Goal: Transaction & Acquisition: Obtain resource

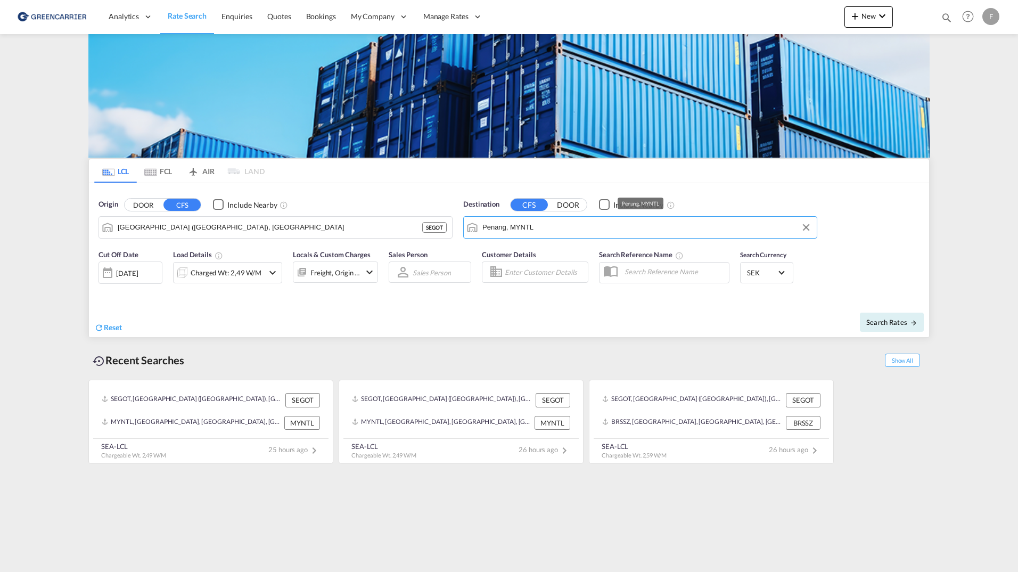
click at [655, 227] on input "Penang, MYNTL" at bounding box center [646, 227] width 329 height 16
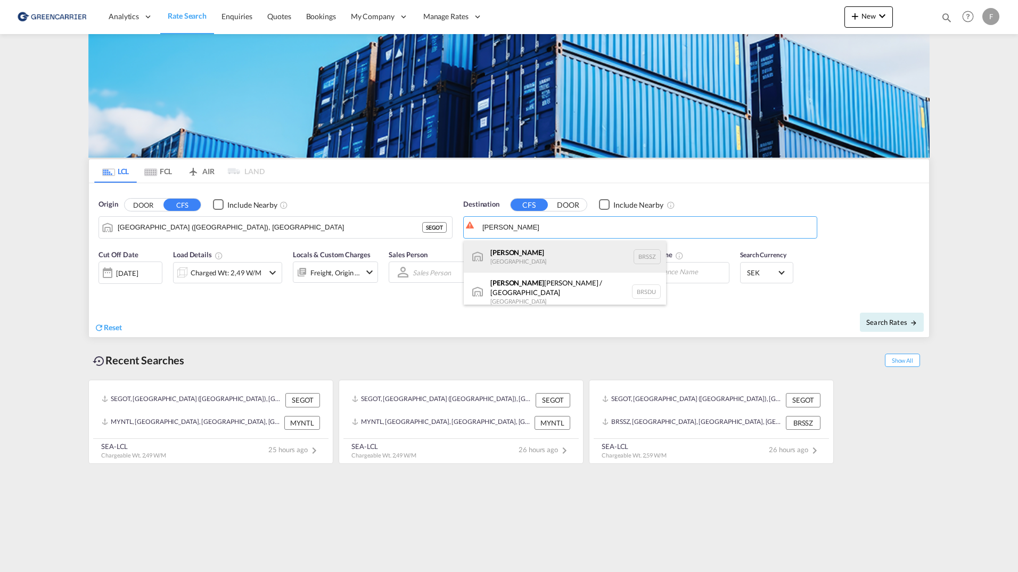
click at [529, 253] on div "[PERSON_NAME] [GEOGRAPHIC_DATA] BRSSZ" at bounding box center [565, 257] width 202 height 32
type input "Santos, BRSSZ"
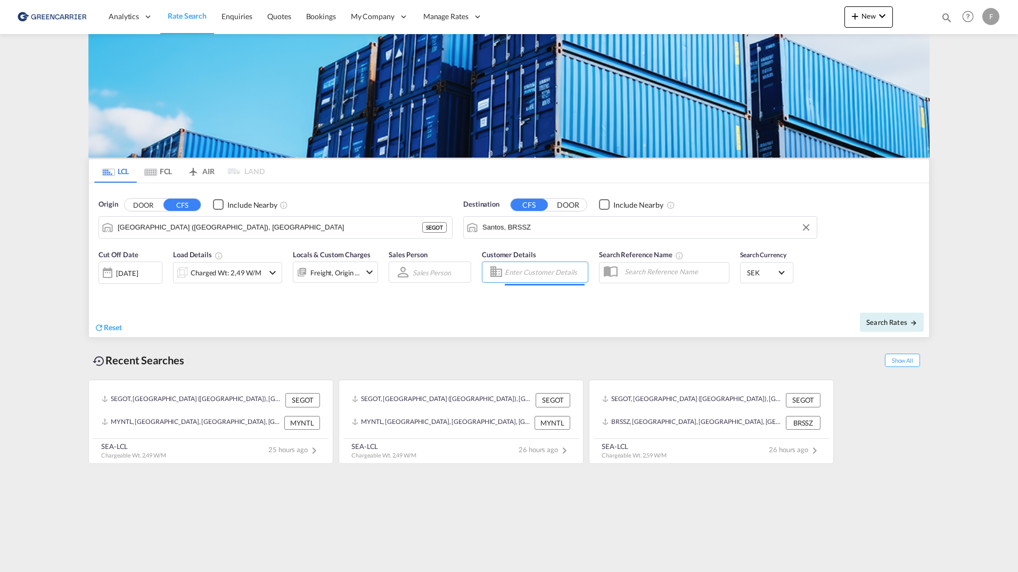
click at [537, 273] on input "Enter Customer Details" at bounding box center [545, 272] width 80 height 16
drag, startPoint x: 539, startPoint y: 274, endPoint x: 368, endPoint y: 257, distance: 172.3
click at [366, 257] on div "Cut Off Date [DATE] [DATE] Load Details Charged Wt: 2,49 W/M Locals & Custom Ch…" at bounding box center [509, 273] width 840 height 58
click at [513, 300] on div "2025224399 . shared@ craft .com | CRAFT MULTIMODAL LTDA | CRAMULSAO" at bounding box center [601, 302] width 202 height 35
type input "CRAFT MULTIMODAL LTDA, 2025224399 ., [EMAIL_ADDRESS][DOMAIN_NAME]"
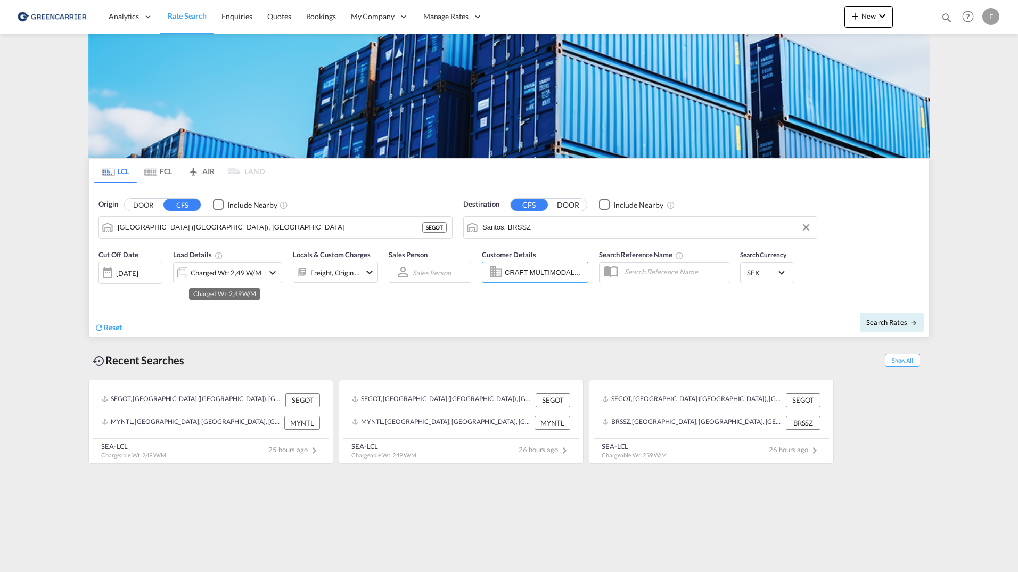
click at [258, 274] on div "Charged Wt: 2,49 W/M" at bounding box center [226, 272] width 71 height 15
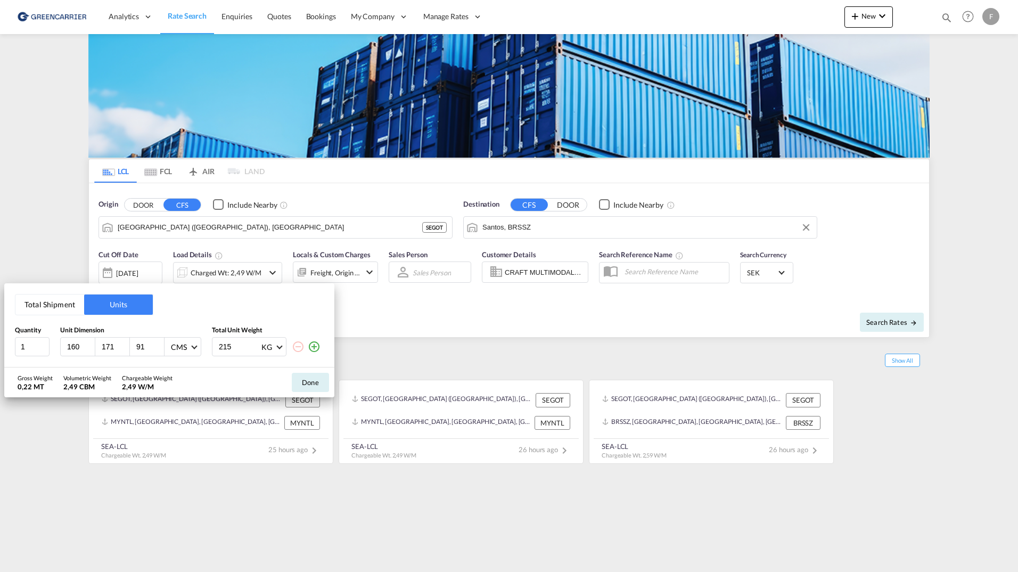
click at [51, 295] on button "Total Shipment" at bounding box center [49, 304] width 69 height 20
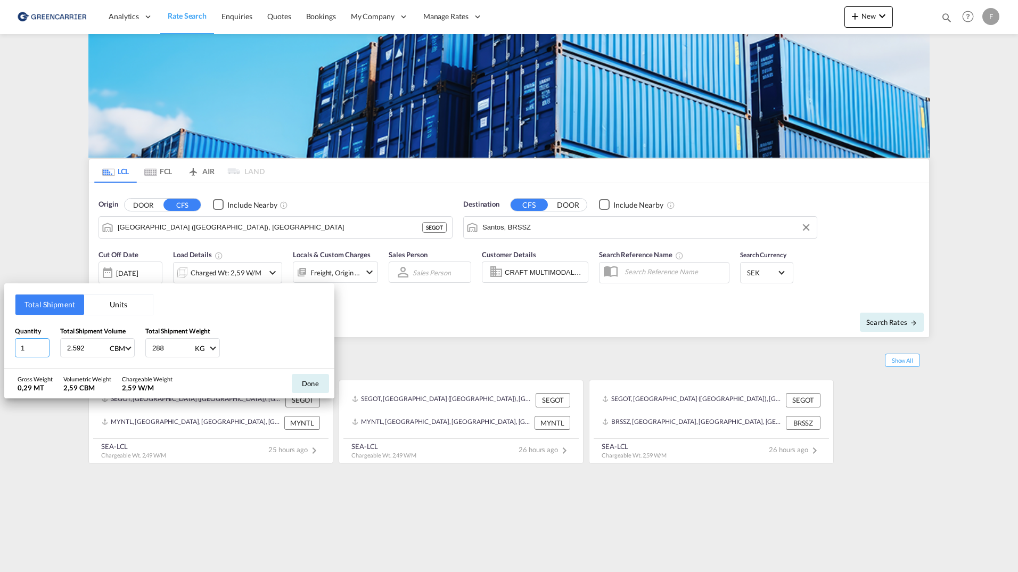
drag, startPoint x: 19, startPoint y: 345, endPoint x: -66, endPoint y: 351, distance: 84.4
click at [0, 351] on html "Analytics Reports Dashboard Rate Search Enquiries Quotes" at bounding box center [509, 286] width 1018 height 572
type input "16"
drag, startPoint x: 84, startPoint y: 347, endPoint x: -166, endPoint y: 309, distance: 252.2
click at [0, 309] on html "Analytics Reports Dashboard Rate Search Enquiries Quotes" at bounding box center [509, 286] width 1018 height 572
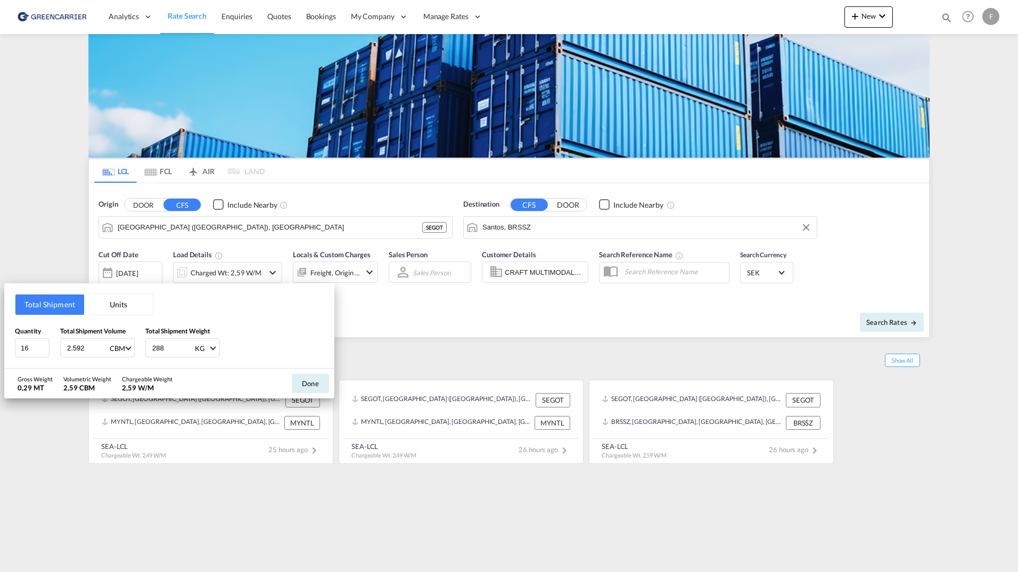
type input "4"
type input "4.460"
type input "2206"
type input "2206.84"
click at [316, 390] on button "Done" at bounding box center [310, 383] width 37 height 19
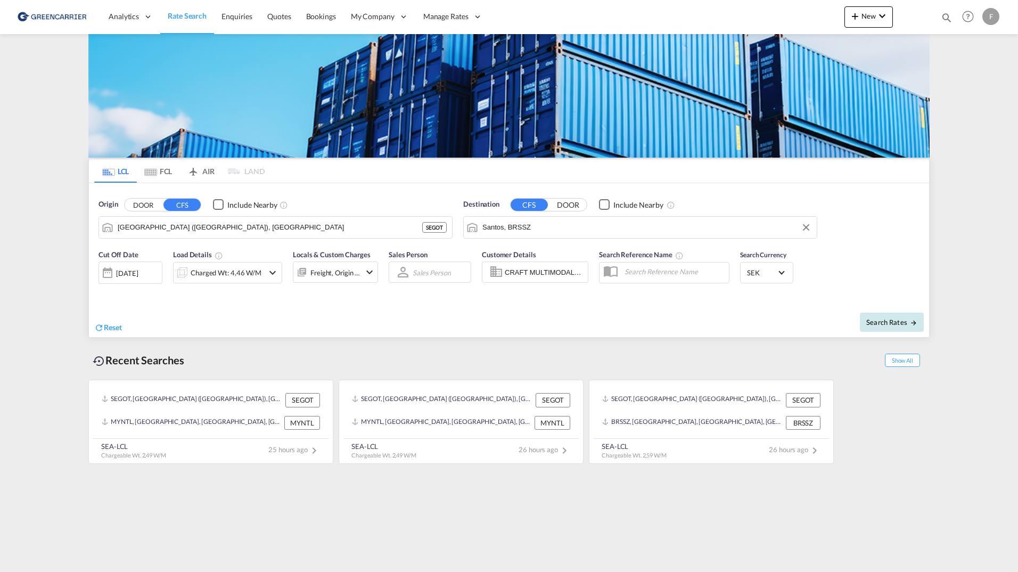
click at [899, 322] on span "Search Rates" at bounding box center [891, 322] width 51 height 9
type input "SEGOT to BRSSZ / [DATE]"
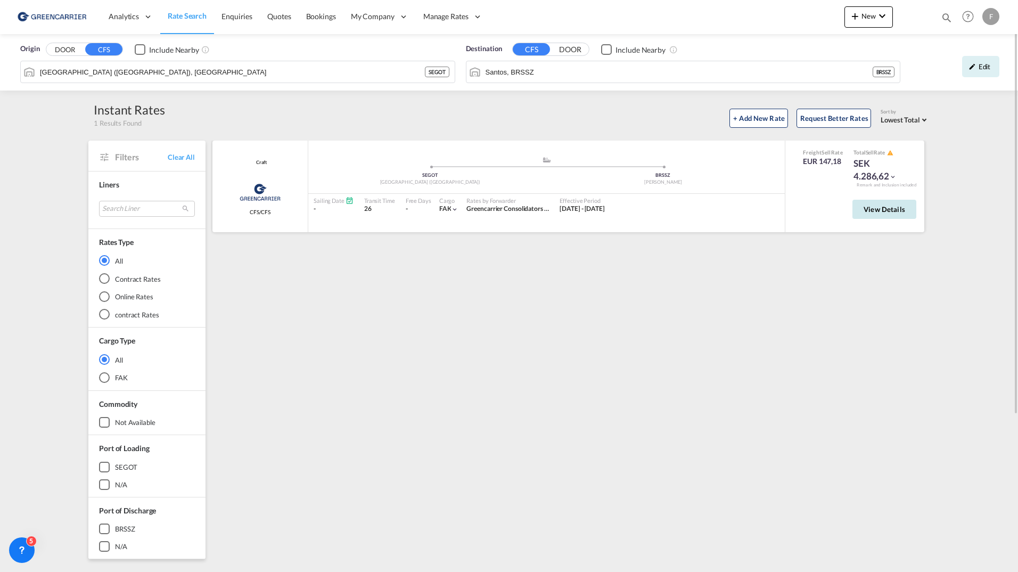
click at [893, 207] on span "View Details" at bounding box center [885, 209] width 42 height 9
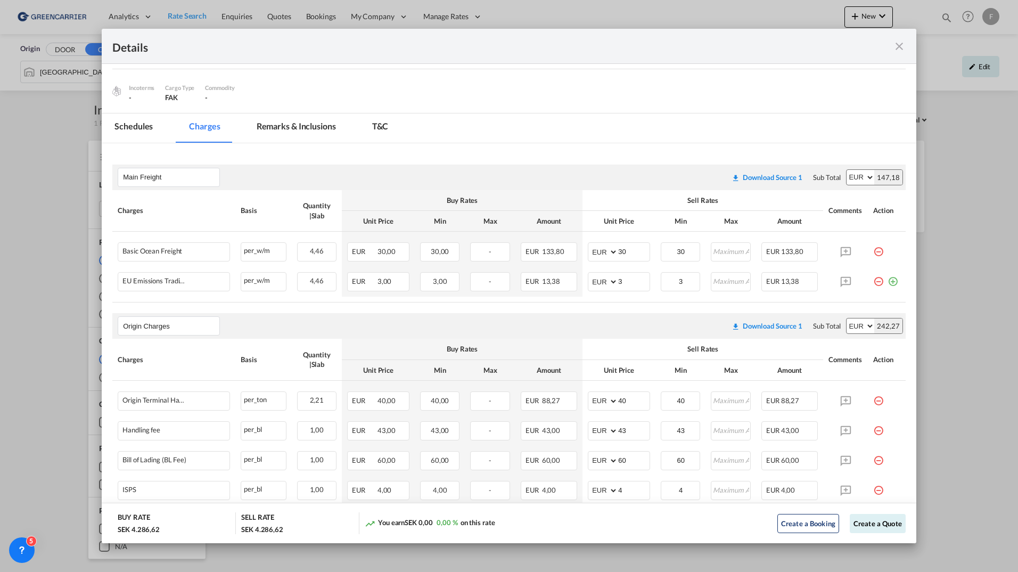
scroll to position [225, 0]
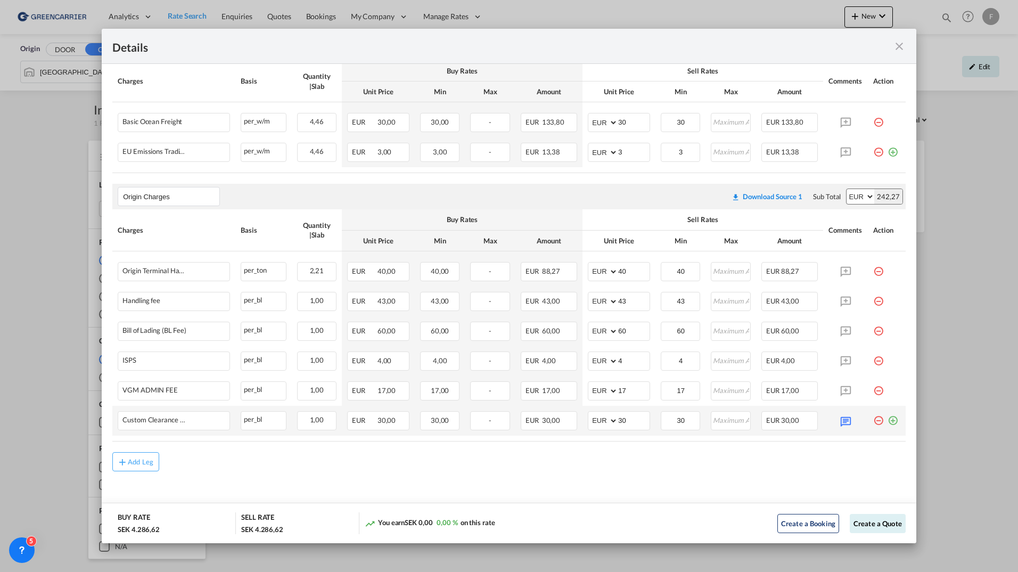
click at [889, 422] on md-icon "icon-plus-circle-outline green-400-fg" at bounding box center [893, 416] width 11 height 11
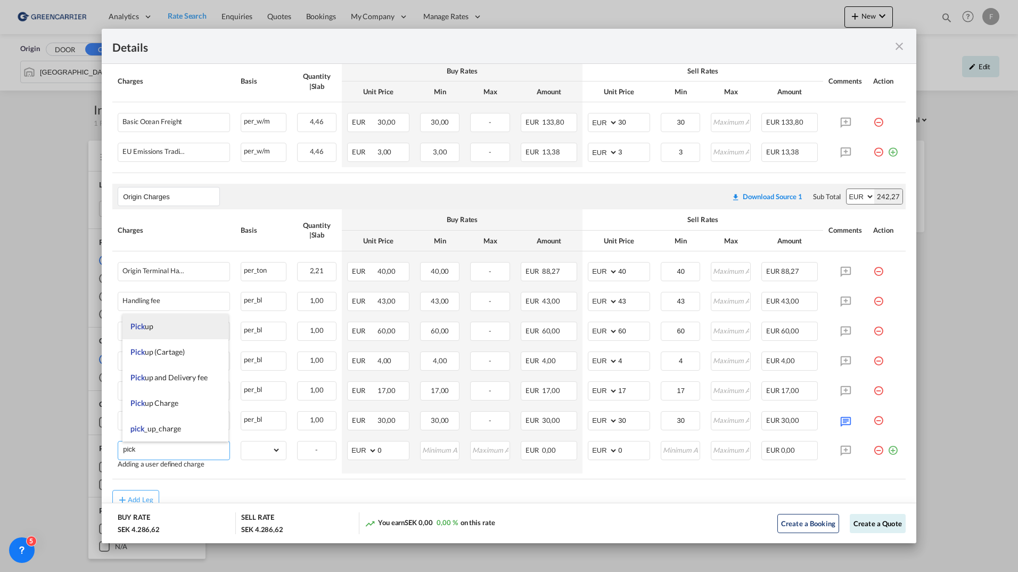
click at [163, 325] on li "Pick up" at bounding box center [175, 327] width 106 height 26
type input "Pick up"
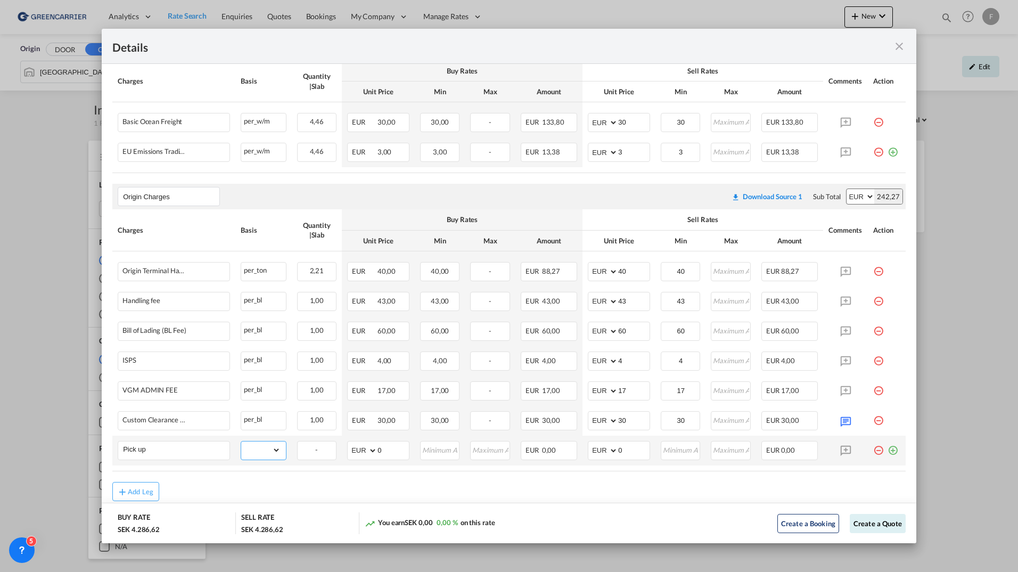
click at [263, 453] on select "gross_weight volumetric_weight per_shipment per_bl per_km per_hawb per_kg flat …" at bounding box center [260, 449] width 39 height 17
select select "per_shipment"
click at [241, 441] on select "gross_weight volumetric_weight per_shipment per_bl per_km per_hawb per_kg flat …" at bounding box center [260, 449] width 39 height 17
drag, startPoint x: 625, startPoint y: 447, endPoint x: 563, endPoint y: 455, distance: 61.7
click at [564, 454] on tr "Pick up Please Enter Already Exists gross_weight volumetric_weight per_shipment…" at bounding box center [508, 451] width 793 height 30
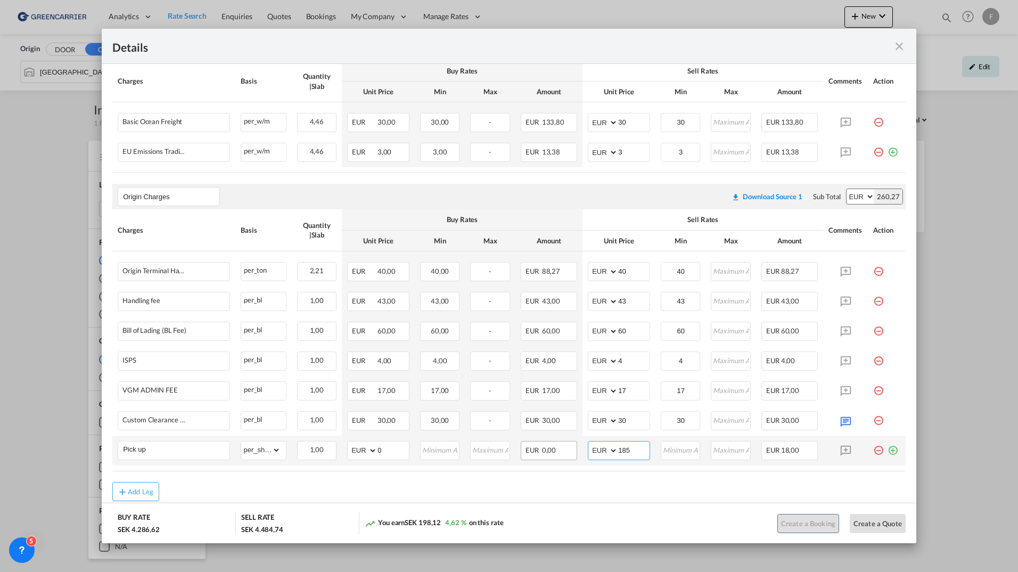
type input "185"
click at [878, 527] on button "Create a Quote" at bounding box center [878, 523] width 56 height 19
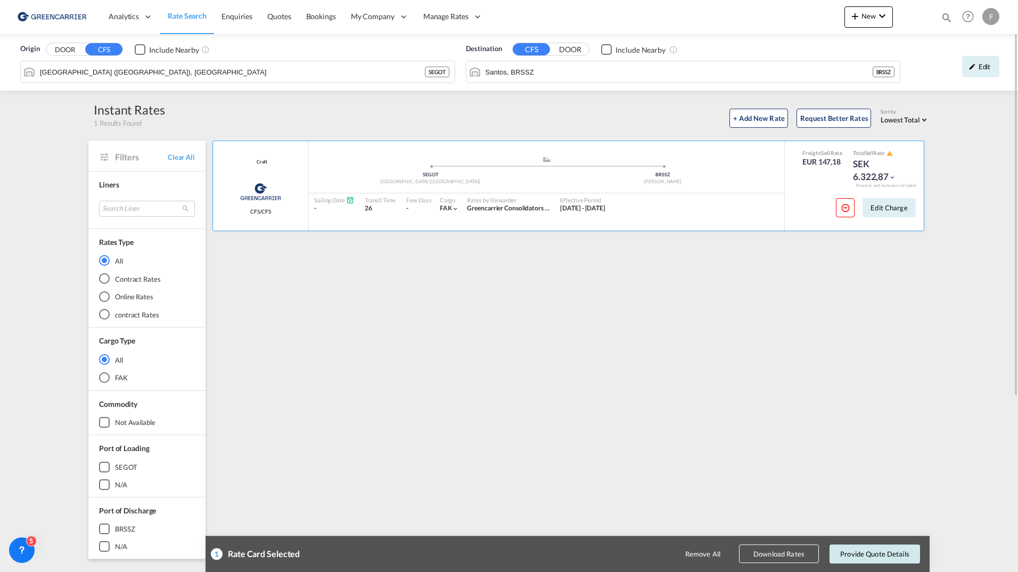
click at [865, 547] on button "Provide Quote Details" at bounding box center [875, 553] width 91 height 19
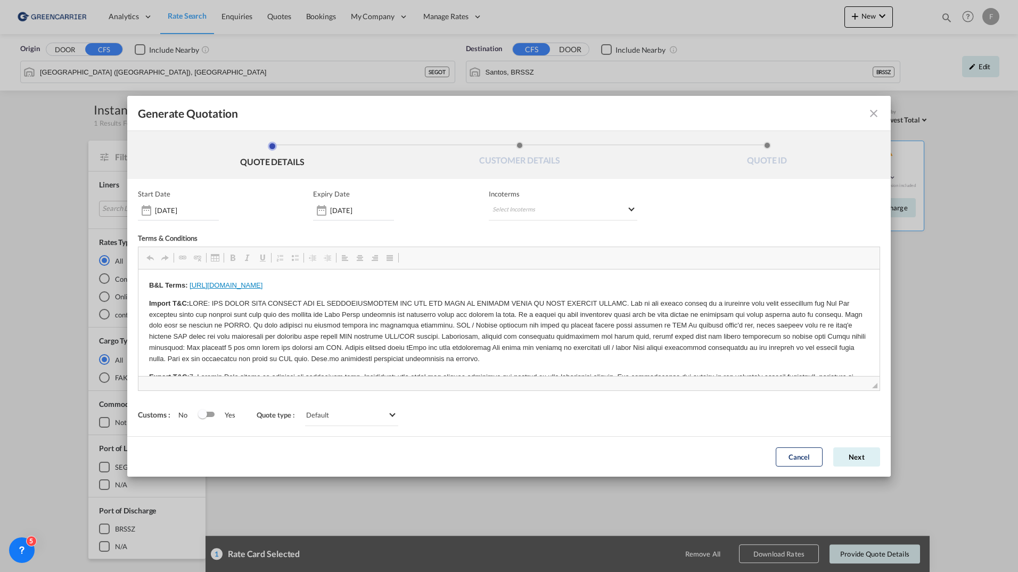
scroll to position [0, 0]
click at [520, 215] on md-select "Select Incoterms CFR - import Cost and Freight CIP - import Carriage and Insura…" at bounding box center [563, 210] width 149 height 19
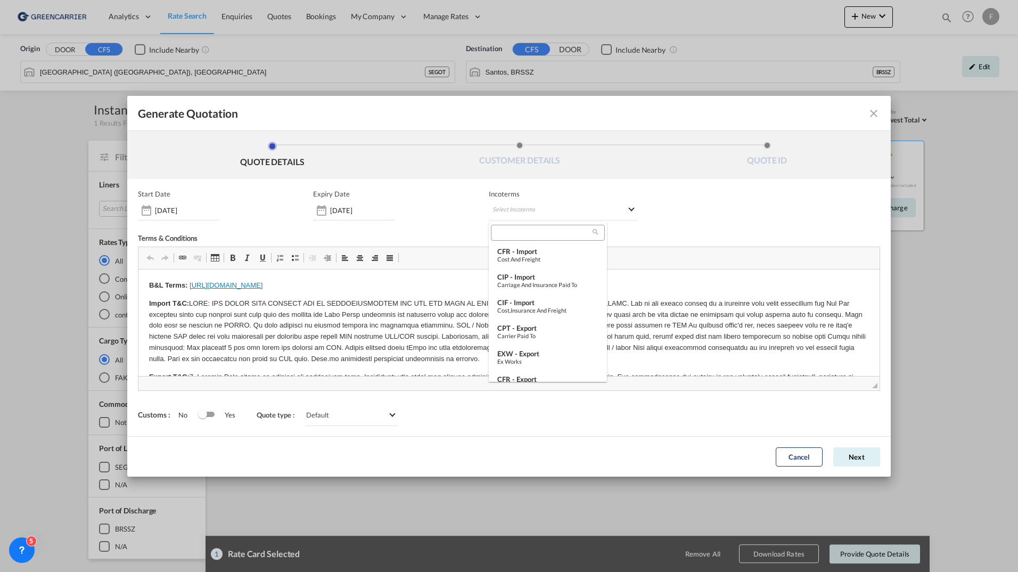
click at [511, 230] on input "search" at bounding box center [543, 233] width 99 height 10
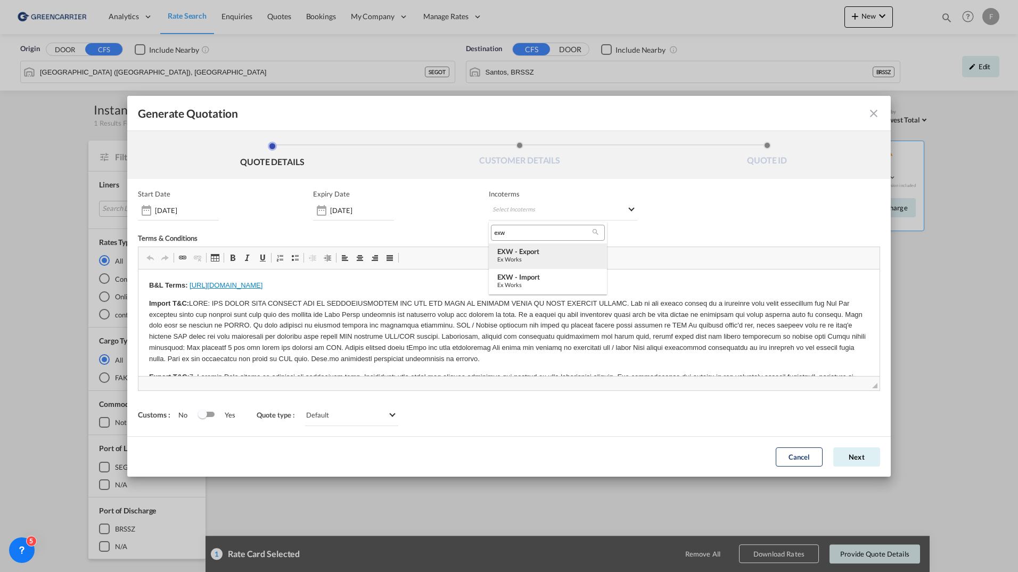
type input "exw"
drag, startPoint x: 518, startPoint y: 248, endPoint x: 437, endPoint y: 6, distance: 254.8
click at [518, 248] on div "EXW - export" at bounding box center [547, 251] width 101 height 9
click at [853, 457] on button "Next" at bounding box center [856, 456] width 47 height 19
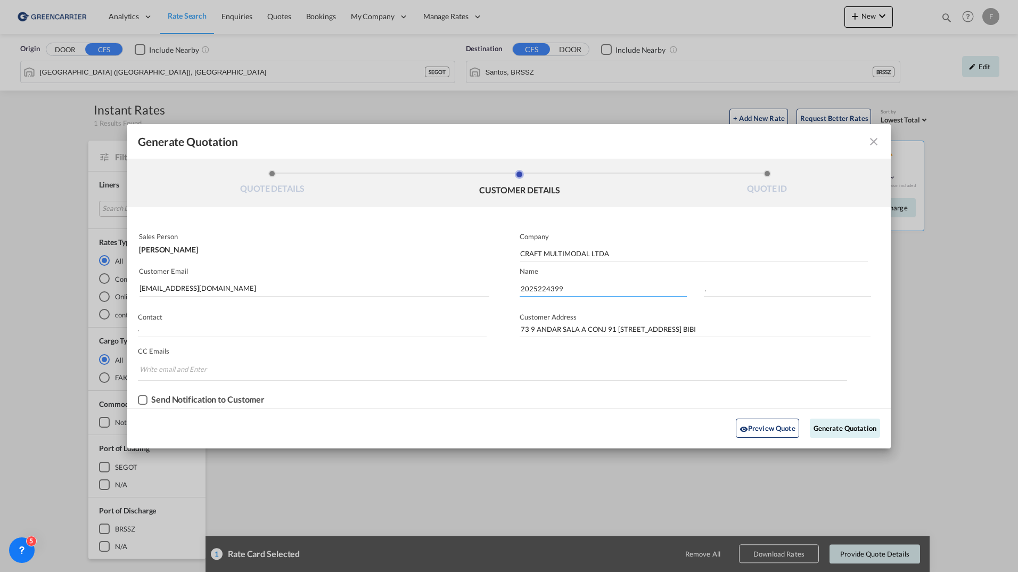
click at [543, 291] on input "2025224399" at bounding box center [603, 289] width 167 height 16
paste input "5311"
type input "2025225311"
click at [834, 428] on button "Generate Quotation" at bounding box center [845, 428] width 70 height 19
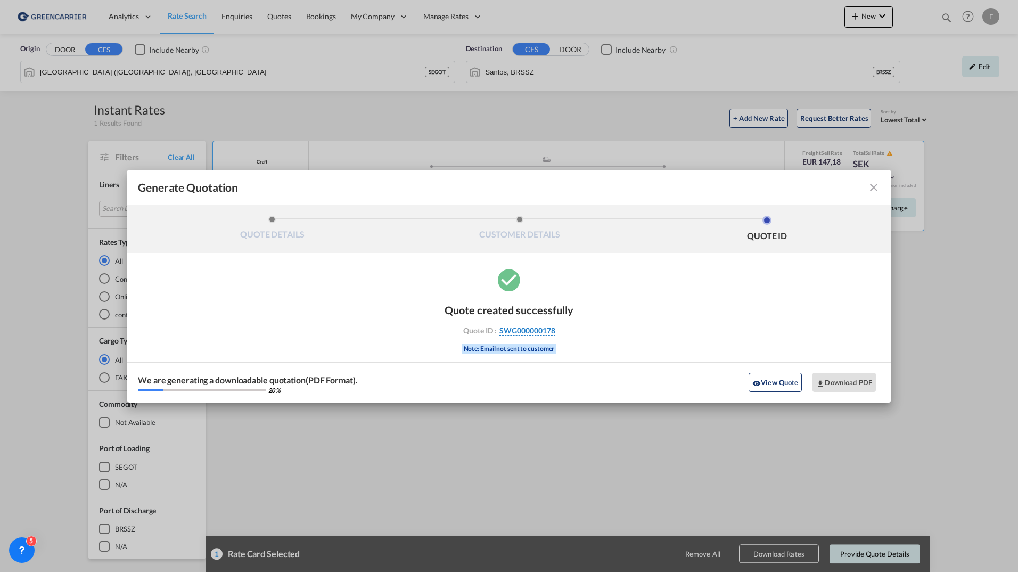
drag, startPoint x: 572, startPoint y: 333, endPoint x: 555, endPoint y: 333, distance: 16.5
click at [555, 333] on div "Quote created successfully Quote ID : SWG000000178 Note: Email not sent to cust…" at bounding box center [509, 327] width 129 height 69
copy div "SWG000000178"
click at [866, 383] on button "Download PDF" at bounding box center [844, 382] width 63 height 19
